Goal: Find contact information: Find contact information

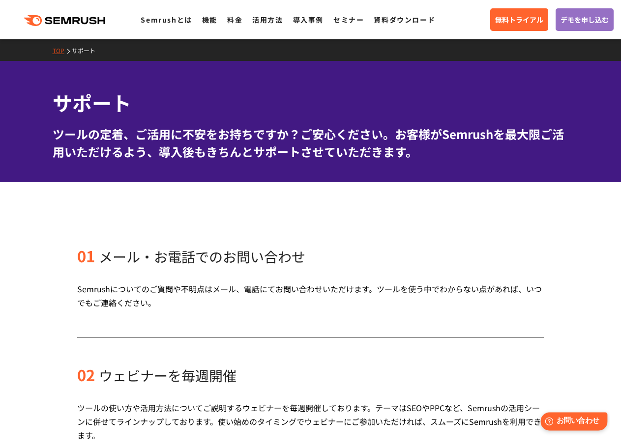
click at [566, 418] on span "お問い合わせ" at bounding box center [578, 421] width 43 height 9
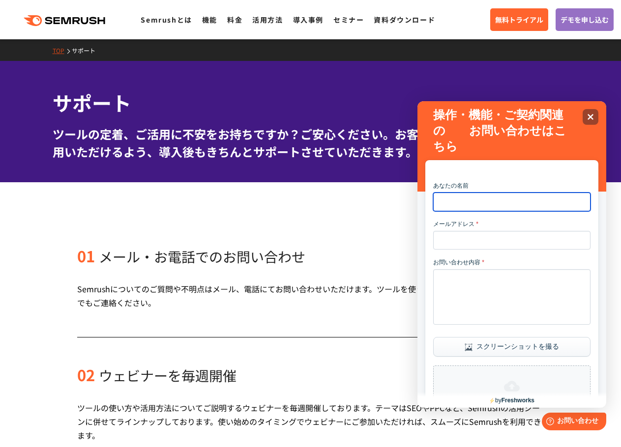
click at [488, 196] on input "あなたの名前" at bounding box center [511, 202] width 157 height 19
type input "*"
type input "****"
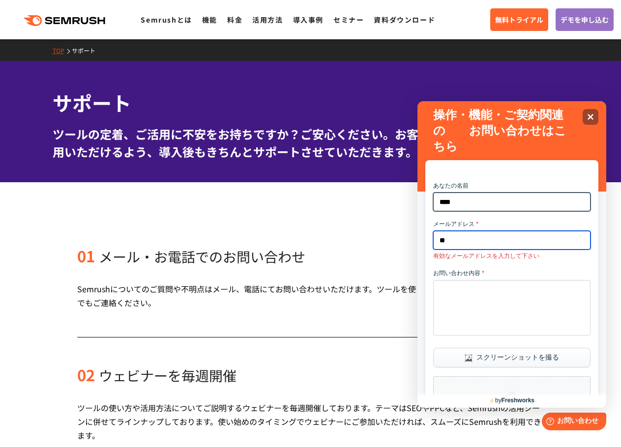
type input "*"
type input "**********"
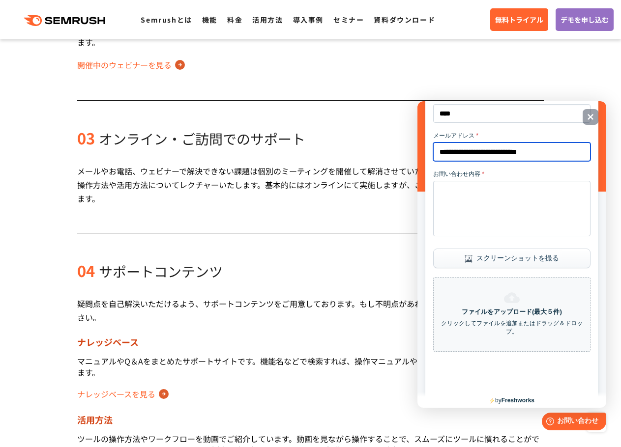
scroll to position [148, 0]
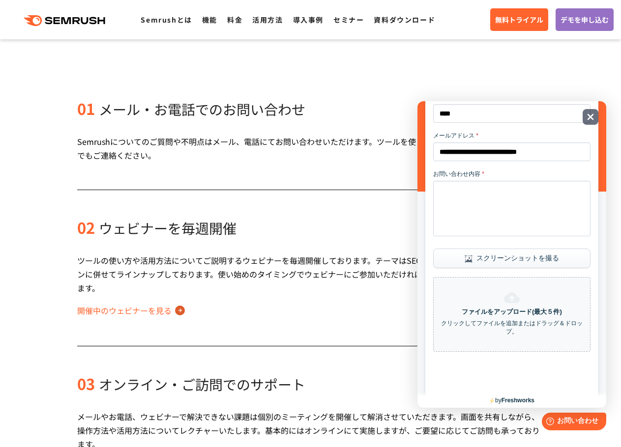
click at [584, 118] on div "Close" at bounding box center [591, 117] width 16 height 16
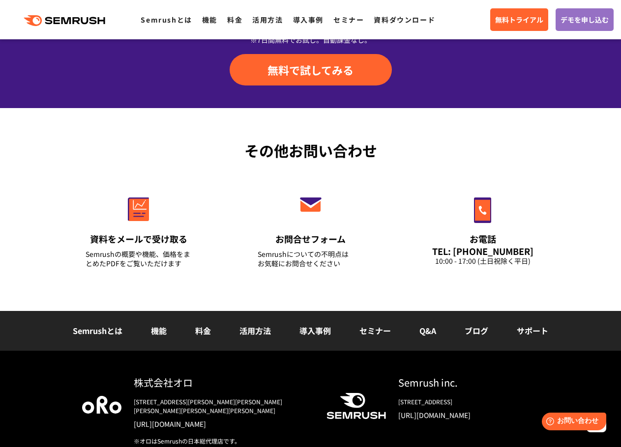
scroll to position [1229, 0]
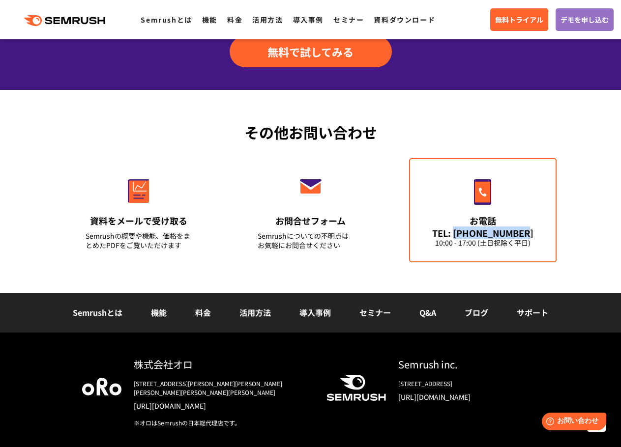
drag, startPoint x: 461, startPoint y: 234, endPoint x: 526, endPoint y: 236, distance: 65.4
click at [526, 236] on div "TEL: [PHONE_NUMBER]" at bounding box center [483, 233] width 106 height 11
copy div "[PHONE_NUMBER]"
